Goal: Task Accomplishment & Management: Use online tool/utility

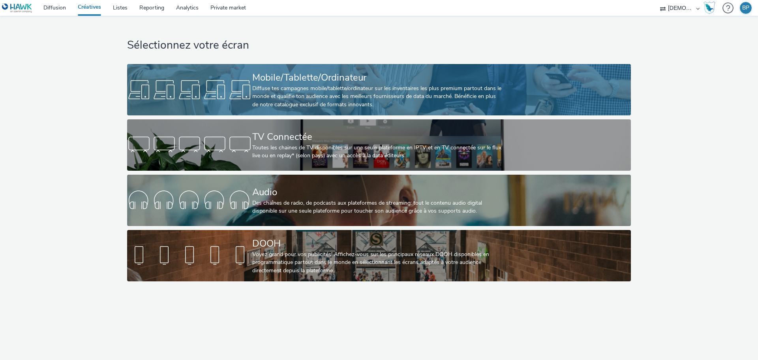
click at [352, 87] on div "Diffuse tes campagnes mobile/tablette/ordinateur sur les inventaires les plus p…" at bounding box center [377, 97] width 250 height 24
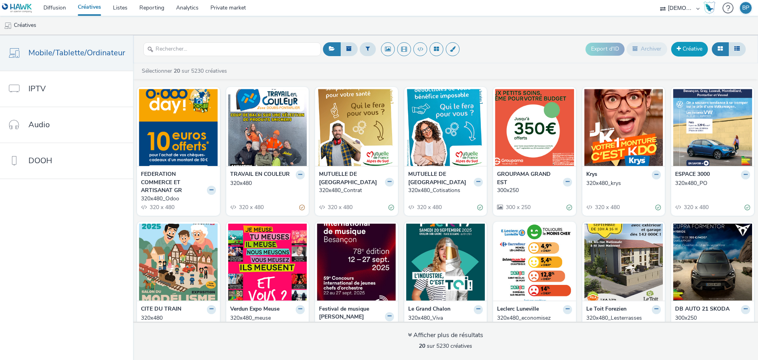
click at [705, 46] on link "Créative" at bounding box center [689, 49] width 37 height 14
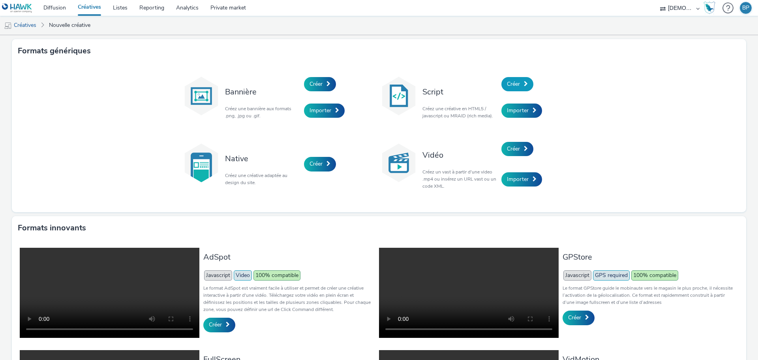
click at [512, 88] on link "Créer" at bounding box center [518, 84] width 32 height 14
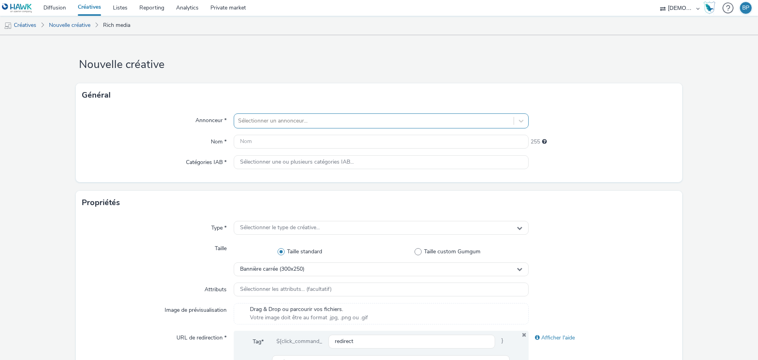
click at [372, 121] on div at bounding box center [374, 120] width 272 height 9
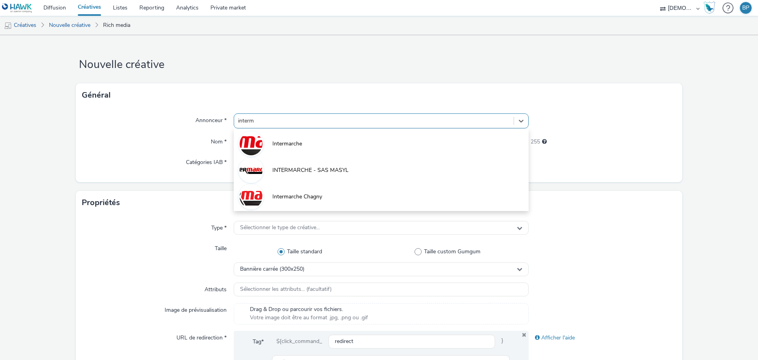
type input "interm"
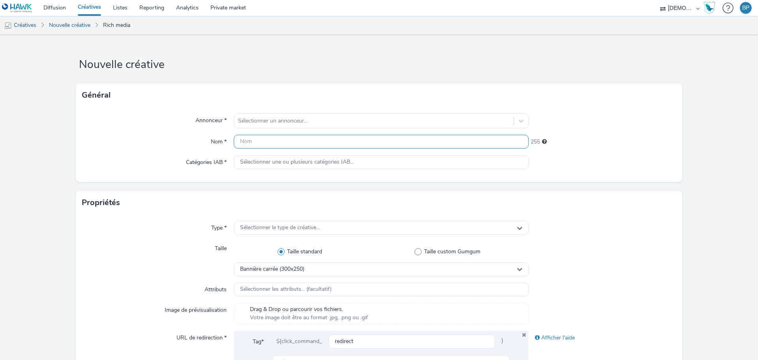
click at [255, 135] on input "text" at bounding box center [381, 142] width 295 height 14
type input "i"
type input "320x408_lessive"
click at [264, 125] on div at bounding box center [374, 120] width 272 height 9
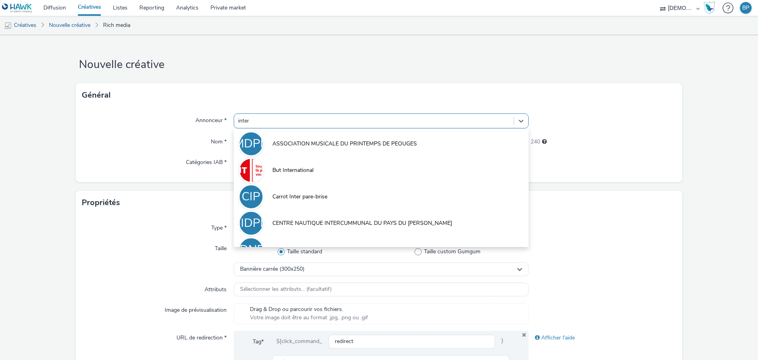
type input "interm"
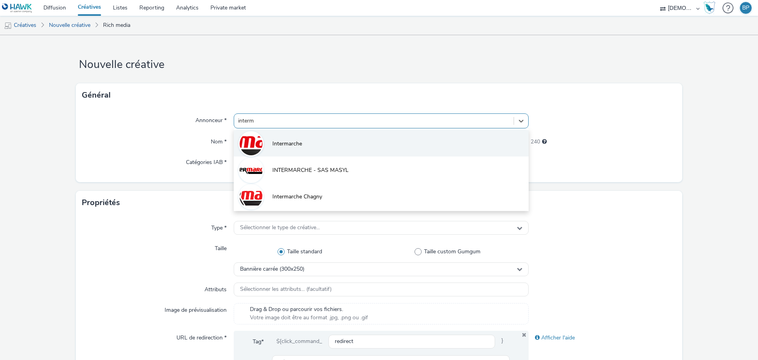
click at [273, 149] on li "Intermarche" at bounding box center [381, 143] width 295 height 26
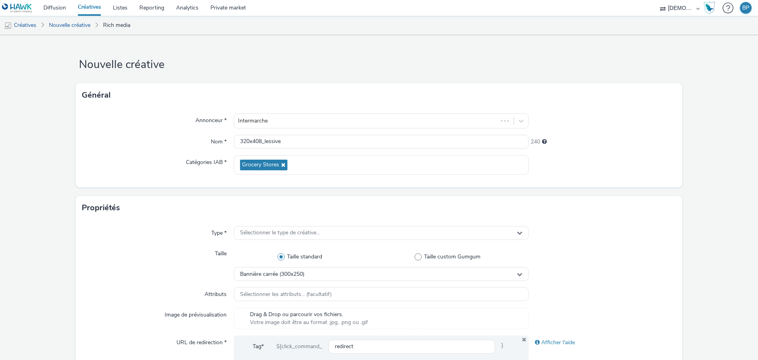
click at [620, 131] on div "Annonceur * Intermarche Nom * 320x408_lessive 240 Catégories IAB * Grocery Stor…" at bounding box center [379, 147] width 607 height 80
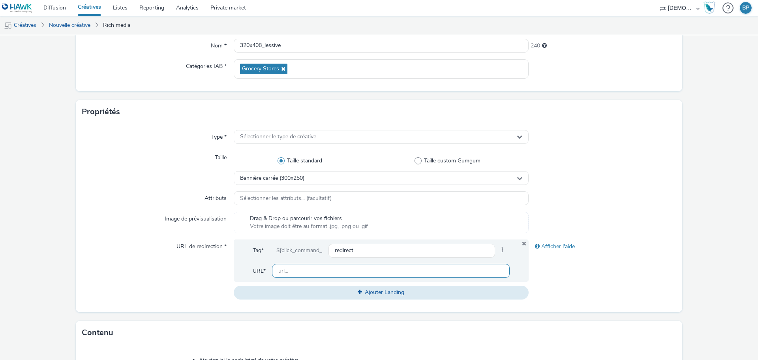
scroll to position [158, 0]
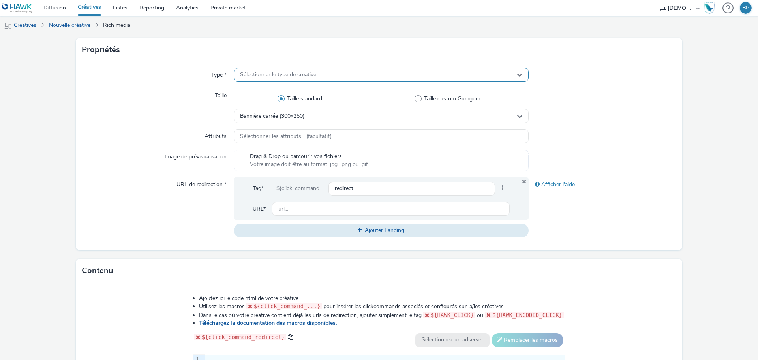
click at [312, 81] on div "Sélectionner le type de créative..." at bounding box center [381, 75] width 295 height 14
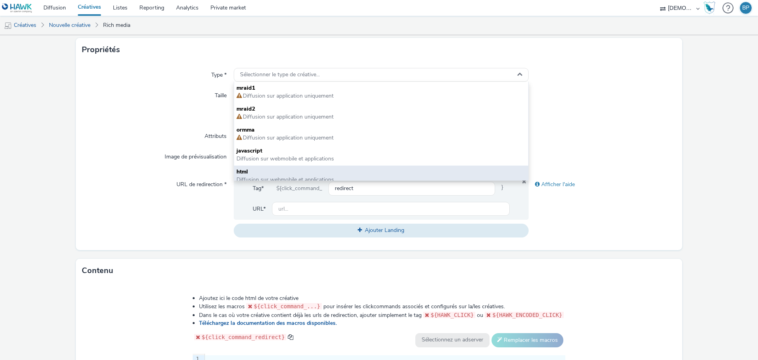
click at [262, 171] on span "html" at bounding box center [382, 172] width 290 height 8
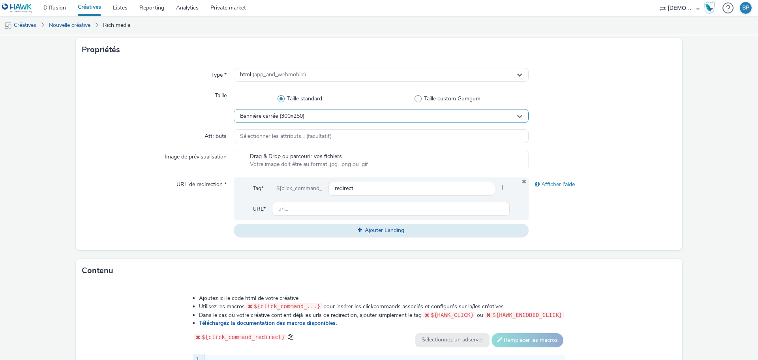
click at [272, 113] on span "Bannière carrée (300x250)" at bounding box center [272, 116] width 64 height 7
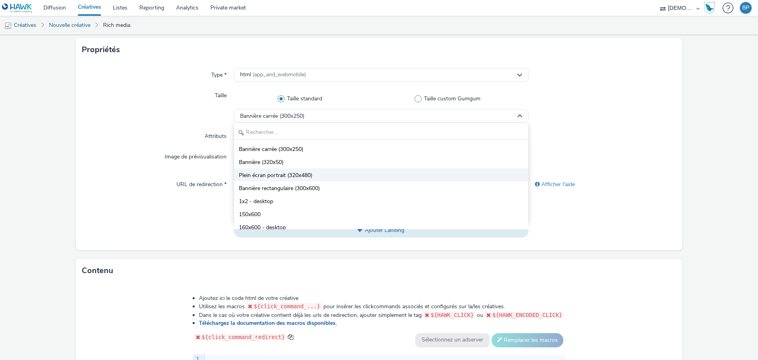
click at [271, 170] on li "Plein écran portrait (320x480)" at bounding box center [381, 174] width 294 height 13
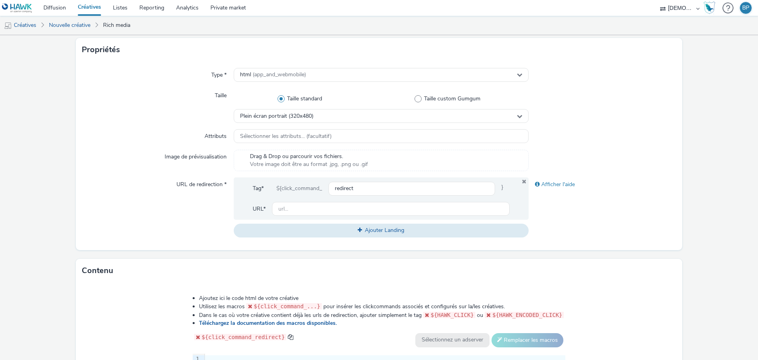
drag, startPoint x: 615, startPoint y: 194, endPoint x: 444, endPoint y: 304, distance: 203.4
click at [615, 194] on div "Afficher l'aide" at bounding box center [603, 207] width 148 height 60
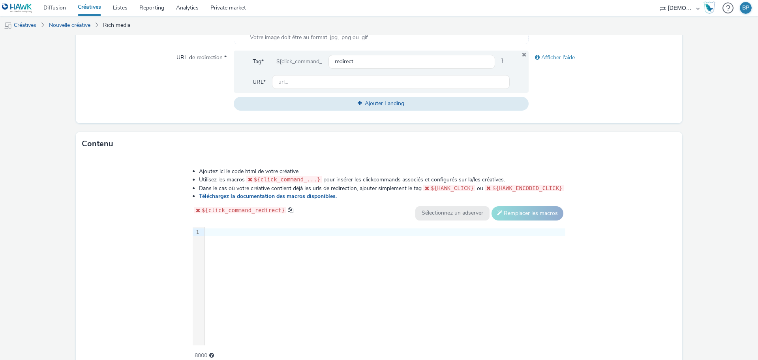
scroll to position [323, 0]
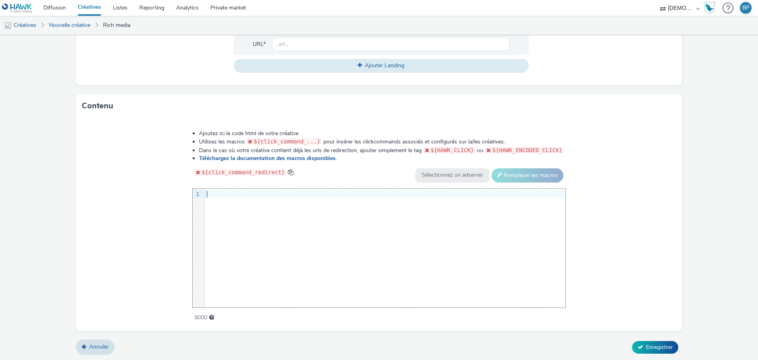
click at [247, 192] on div at bounding box center [385, 194] width 361 height 8
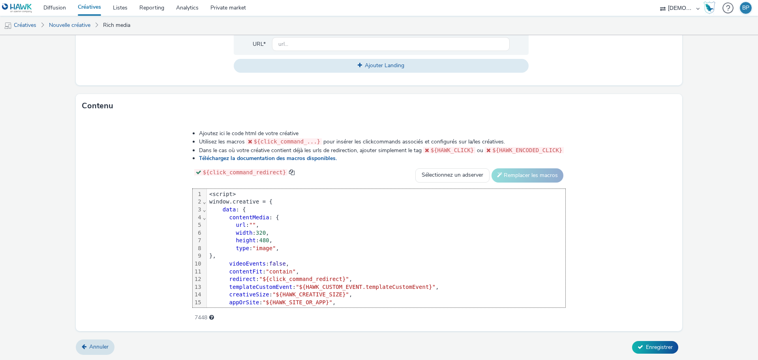
scroll to position [39, 0]
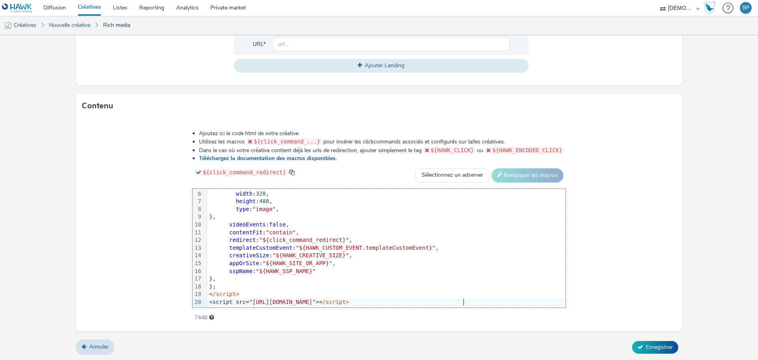
click at [606, 254] on div "Ajoutez ici le code html de votre créative Utilisez les macros ${click_command_…" at bounding box center [379, 224] width 607 height 213
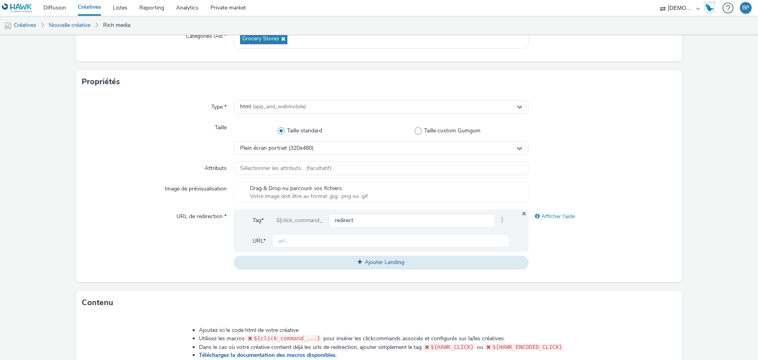
scroll to position [86, 0]
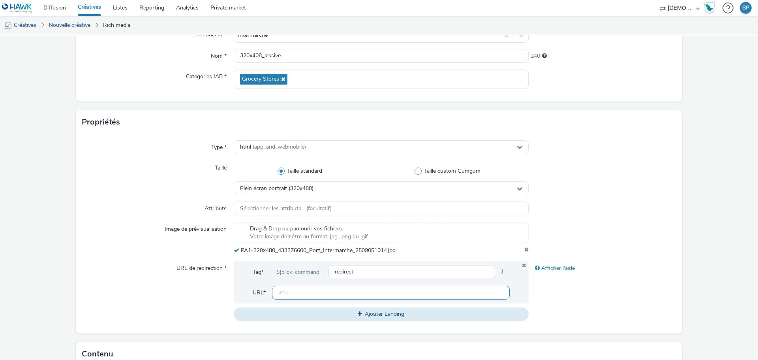
drag, startPoint x: 302, startPoint y: 290, endPoint x: 575, endPoint y: 290, distance: 273.3
click at [302, 290] on input "text" at bounding box center [391, 293] width 238 height 14
paste input "[URL][DOMAIN_NAME]"
type input "[URL][DOMAIN_NAME]"
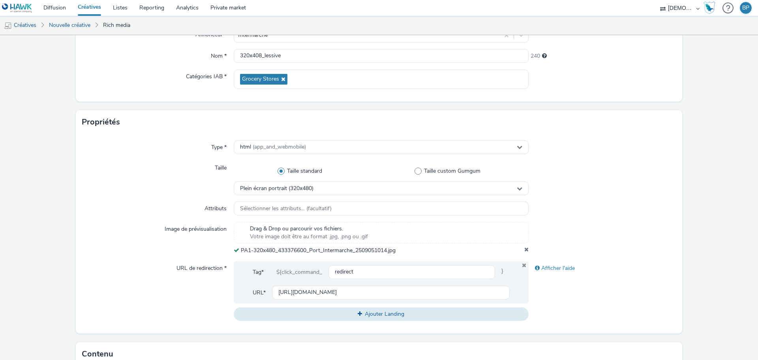
click at [616, 283] on div "Afficher l'aide" at bounding box center [603, 291] width 148 height 60
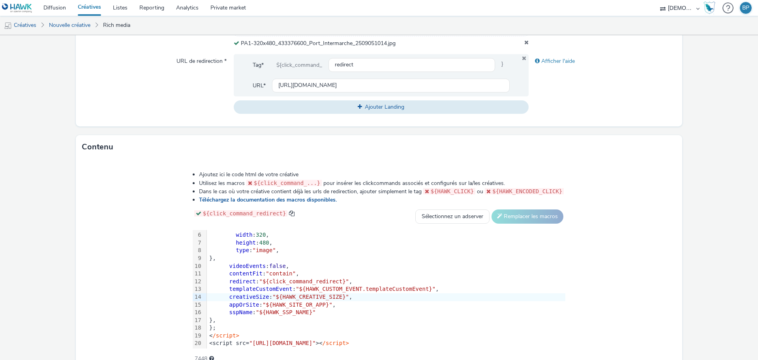
scroll to position [334, 0]
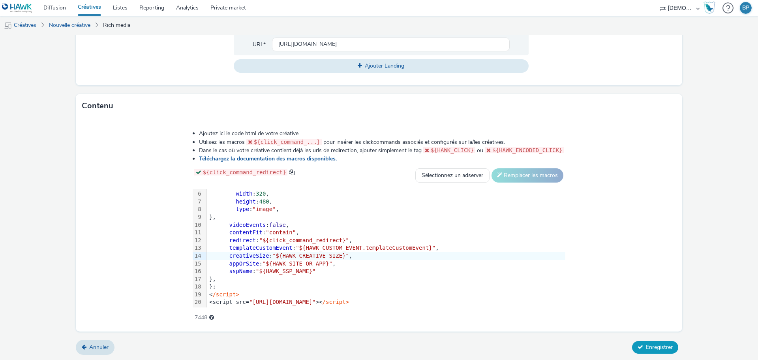
click at [659, 352] on button "Enregistrer" at bounding box center [655, 347] width 46 height 13
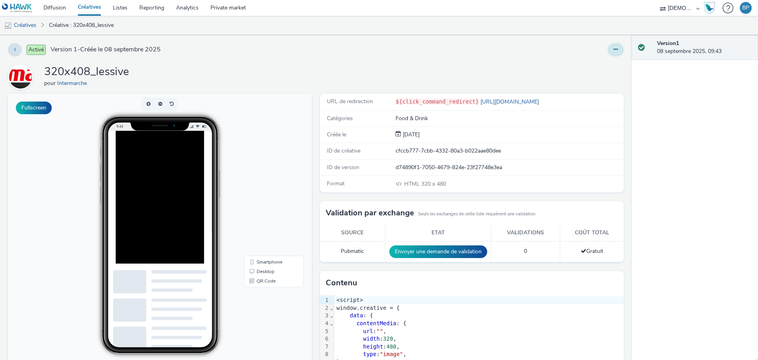
click at [612, 45] on button at bounding box center [616, 49] width 16 height 13
click at [599, 64] on link "Modifier" at bounding box center [594, 66] width 59 height 16
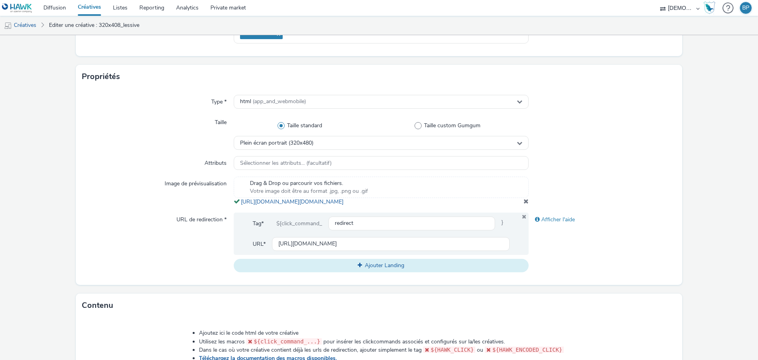
scroll to position [237, 0]
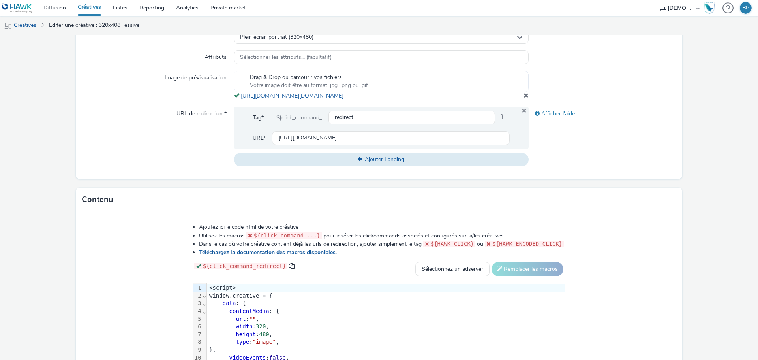
copy span "[URL][DOMAIN_NAME][DOMAIN_NAME]"
drag, startPoint x: 444, startPoint y: 103, endPoint x: 235, endPoint y: 94, distance: 209.2
click at [235, 94] on div "Drag & Drop ou parcourir vos fichiers. Votre image doit être au format .jpg, .p…" at bounding box center [381, 85] width 295 height 29
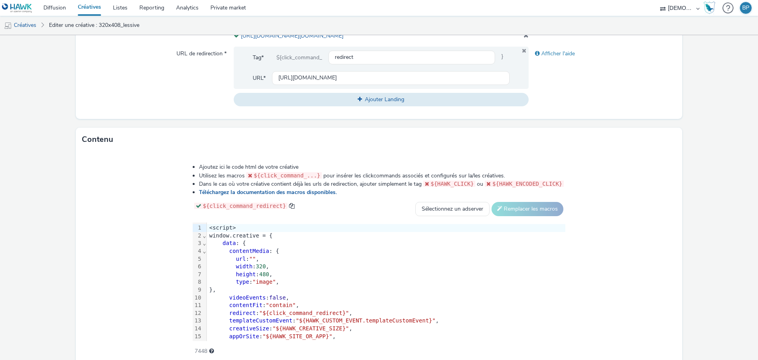
scroll to position [339, 0]
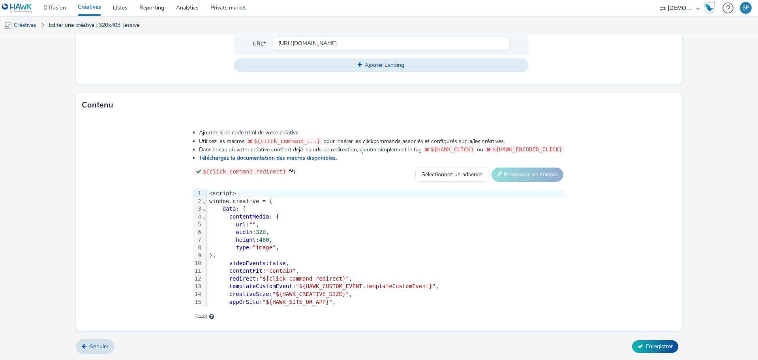
click at [253, 222] on span """" at bounding box center [252, 224] width 7 height 6
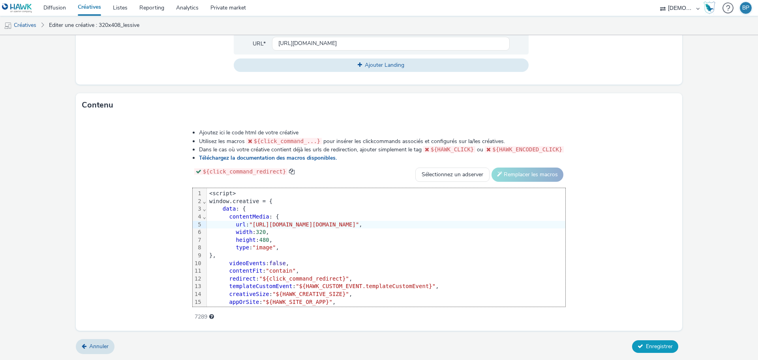
scroll to position [0, 21]
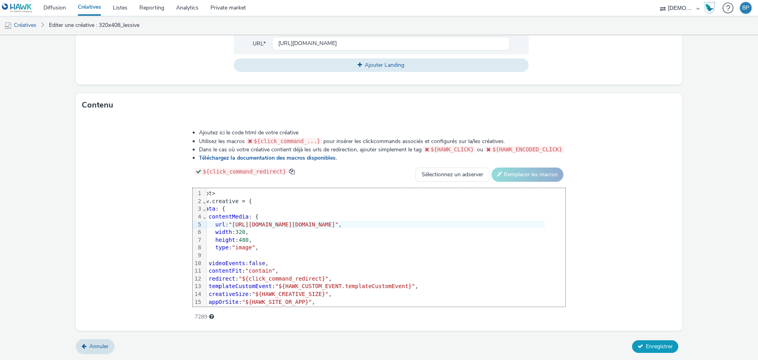
click at [666, 348] on span "Enregistrer" at bounding box center [659, 346] width 27 height 8
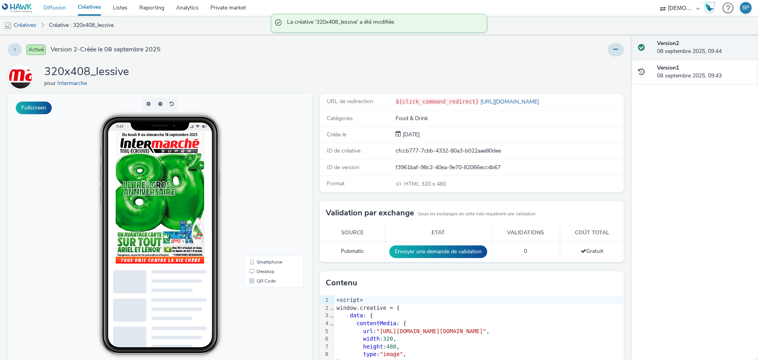
click at [56, 7] on link "Diffusion" at bounding box center [55, 8] width 34 height 16
